Goal: Check status

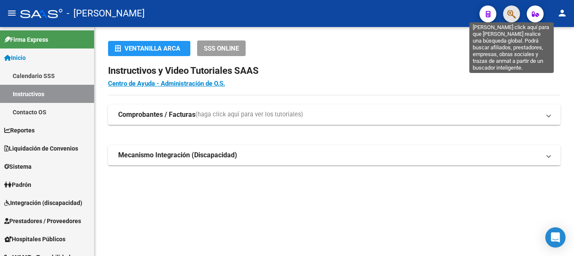
click at [510, 10] on icon "button" at bounding box center [512, 14] width 8 height 10
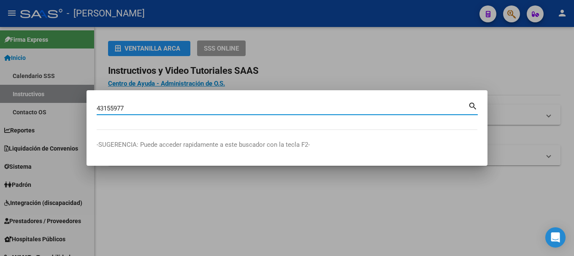
type input "43155977"
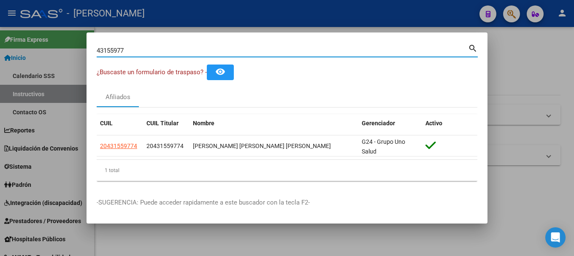
click at [153, 52] on input "43155977" at bounding box center [283, 51] width 372 height 8
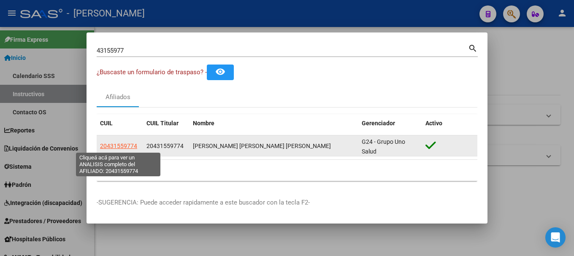
click at [120, 147] on span "20431559774" at bounding box center [118, 146] width 37 height 7
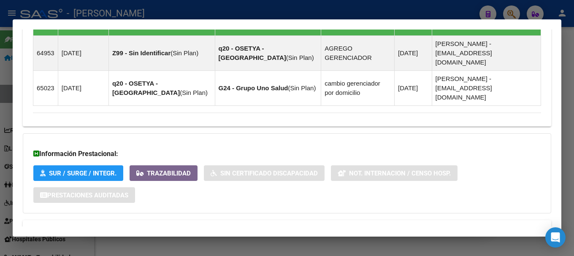
scroll to position [563, 0]
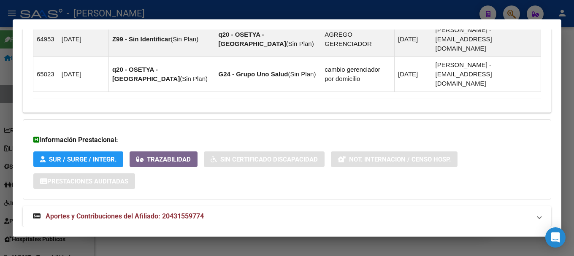
click at [212, 212] on mat-panel-title "Aportes y Contribuciones del Afiliado: 20431559774" at bounding box center [282, 217] width 498 height 10
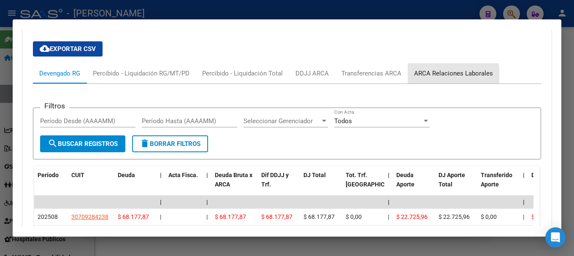
click at [447, 69] on div "ARCA Relaciones Laborales" at bounding box center [453, 73] width 79 height 9
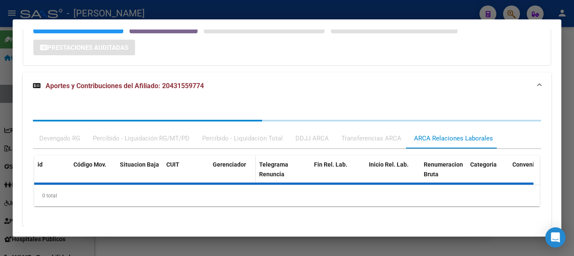
scroll to position [736, 0]
